Goal: Task Accomplishment & Management: Manage account settings

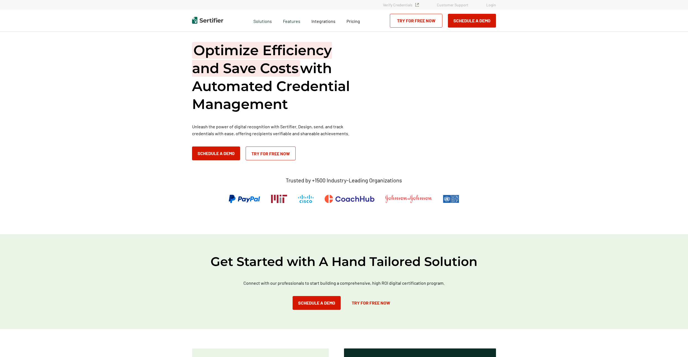
click at [495, 4] on link "Login" at bounding box center [491, 4] width 10 height 5
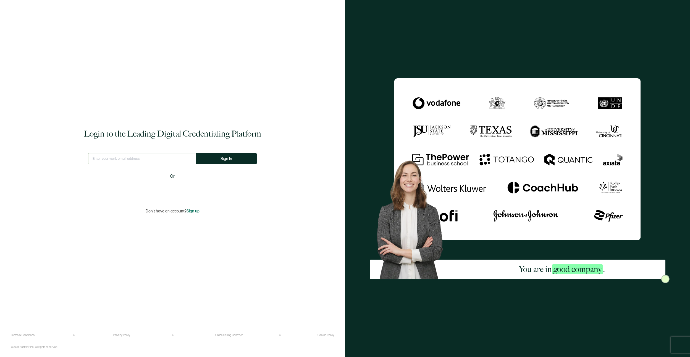
click at [127, 158] on input "text" at bounding box center [142, 158] width 108 height 11
type input "asim.sayed@rosedaleedu.com"
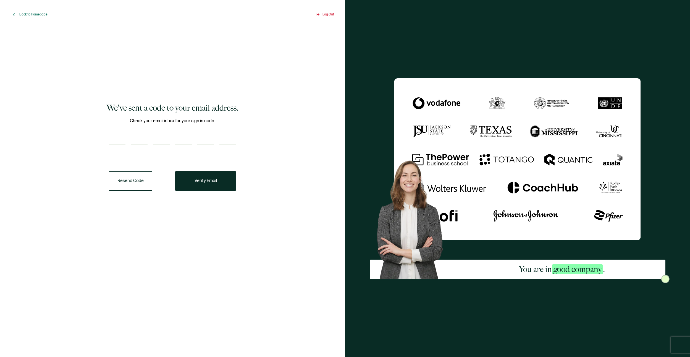
click at [115, 141] on input "number" at bounding box center [117, 139] width 17 height 11
paste input "6"
type input "6"
type input "5"
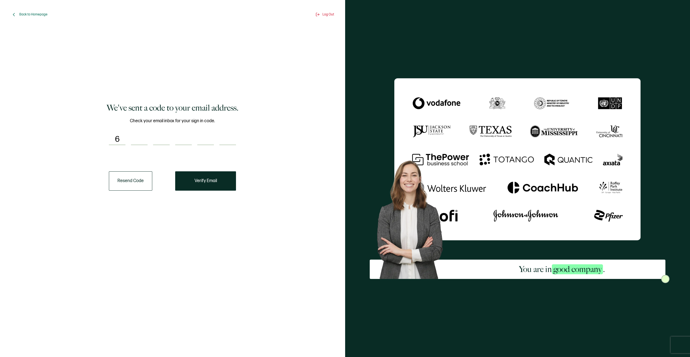
type input "9"
type input "2"
type input "3"
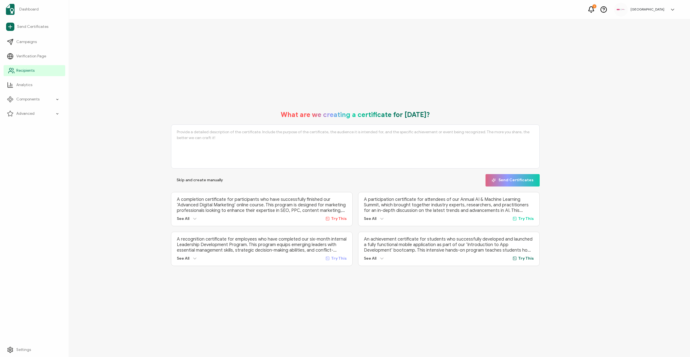
click at [33, 71] on span "Recipients" at bounding box center [25, 71] width 18 height 6
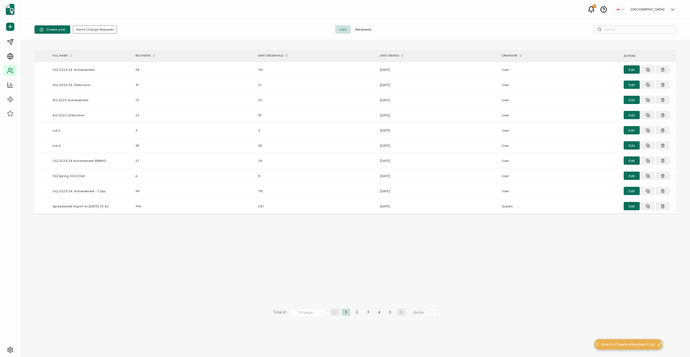
click at [366, 30] on span "Recipients" at bounding box center [363, 29] width 25 height 8
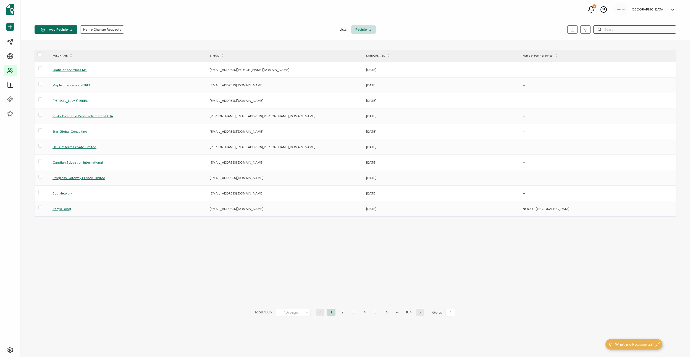
click at [610, 31] on input "text" at bounding box center [634, 29] width 83 height 8
paste input "Nyamekye"
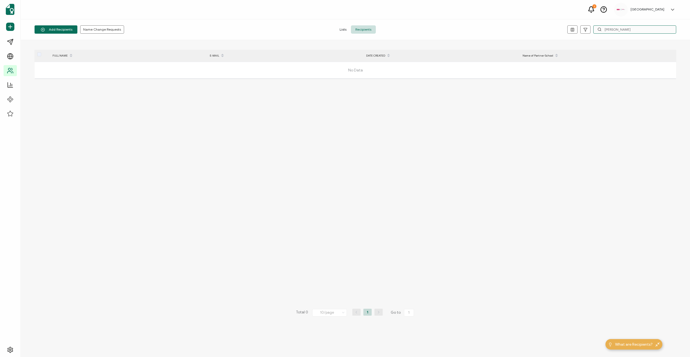
click at [617, 29] on input "Nyamekye" at bounding box center [634, 29] width 83 height 8
click at [616, 29] on input "prince" at bounding box center [634, 29] width 83 height 8
paste input "Agyekum"
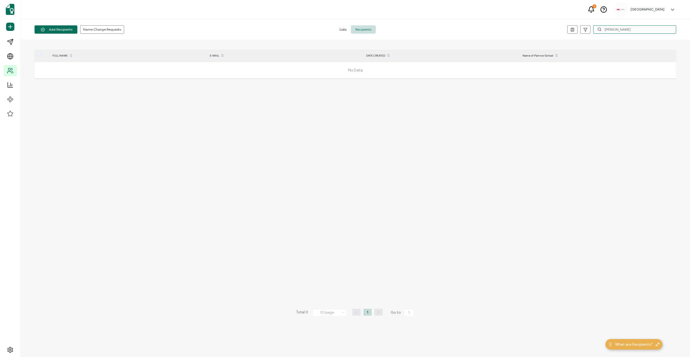
type input "Agyekum"
